Goal: Task Accomplishment & Management: Manage account settings

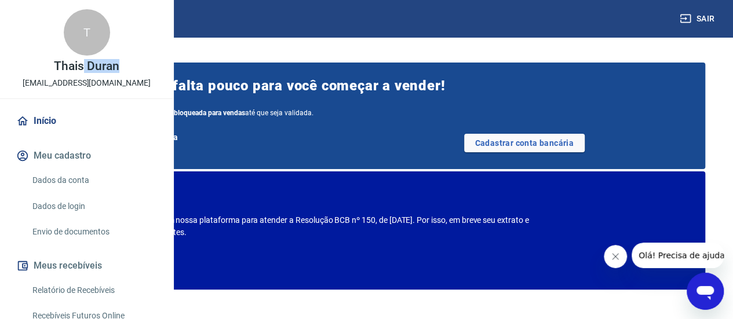
drag, startPoint x: 114, startPoint y: 106, endPoint x: 78, endPoint y: 108, distance: 36.6
click at [78, 72] on p "Thais Duran" at bounding box center [86, 66] width 65 height 12
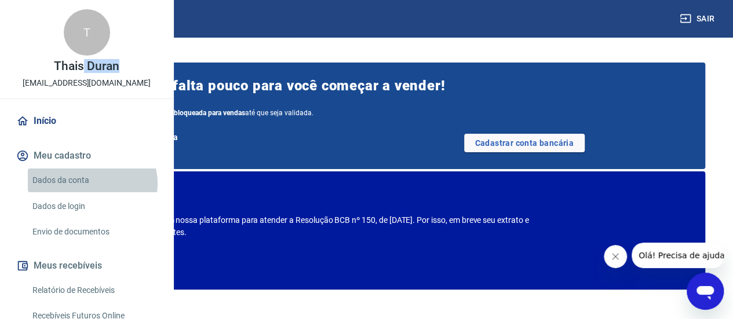
click at [91, 192] on link "Dados da conta" at bounding box center [93, 181] width 131 height 24
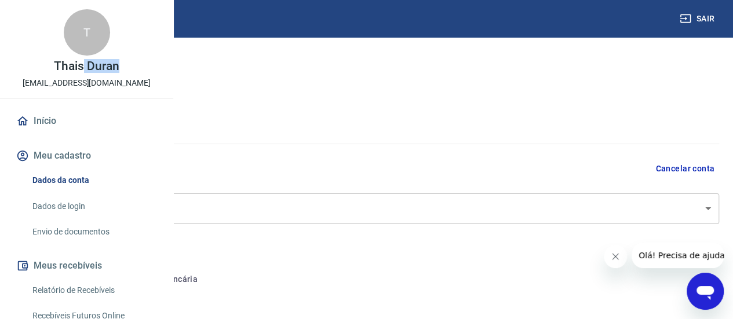
select select "SP"
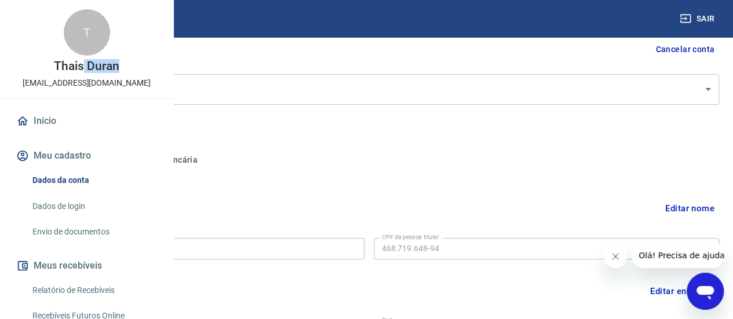
scroll to position [190, 0]
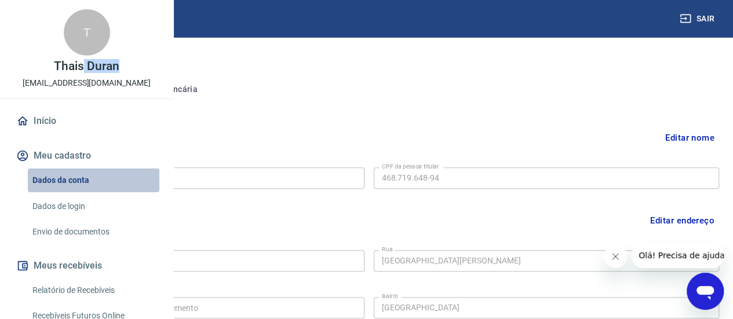
click at [119, 192] on link "Dados da conta" at bounding box center [93, 181] width 131 height 24
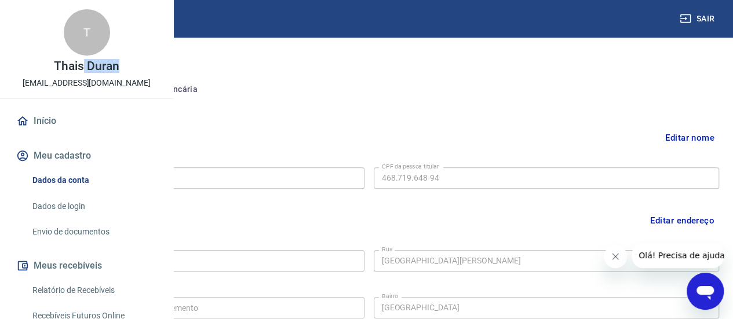
click at [120, 218] on link "Dados de login" at bounding box center [93, 207] width 131 height 24
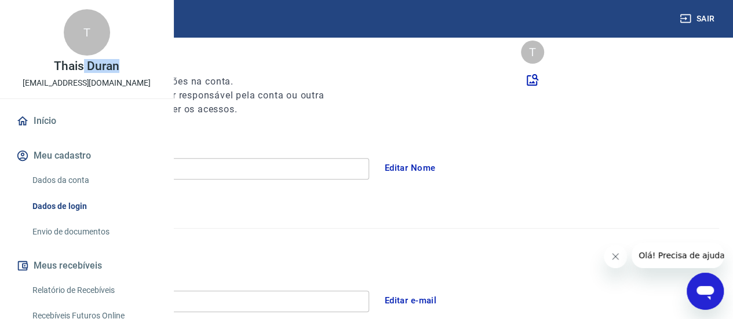
scroll to position [74, 0]
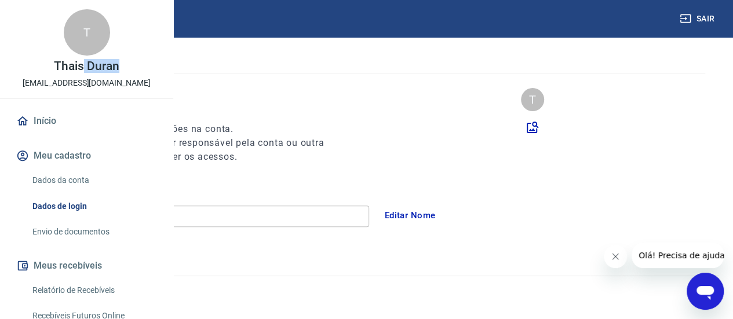
click at [442, 215] on button "Editar Nome" at bounding box center [410, 215] width 64 height 24
click at [273, 214] on input "Thais Duran" at bounding box center [198, 216] width 341 height 21
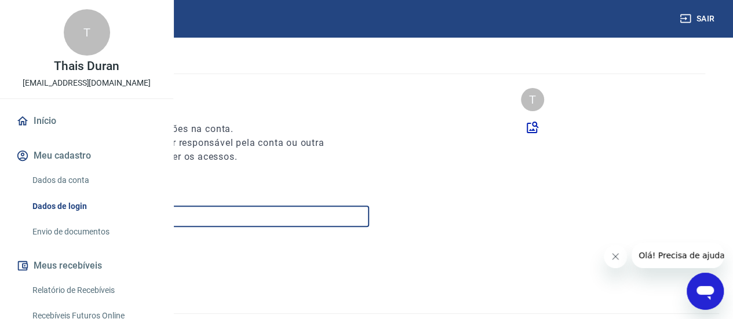
type input "[PERSON_NAME]"
click at [79, 262] on button "Salvar" at bounding box center [53, 258] width 51 height 24
